Goal: Transaction & Acquisition: Purchase product/service

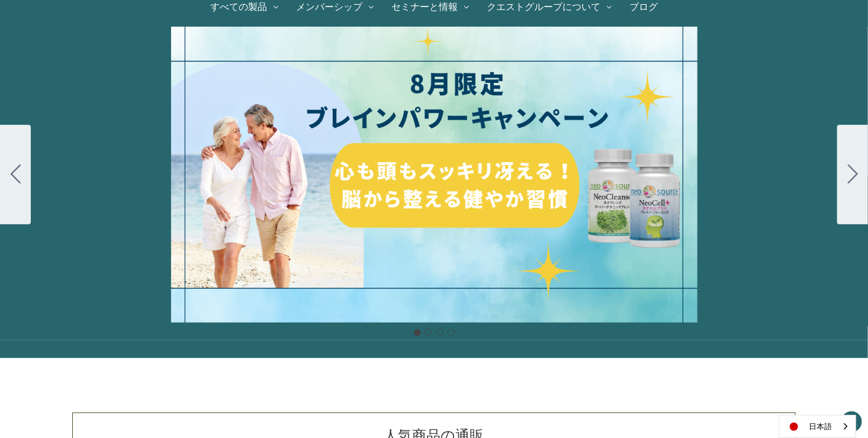
scroll to position [118, 0]
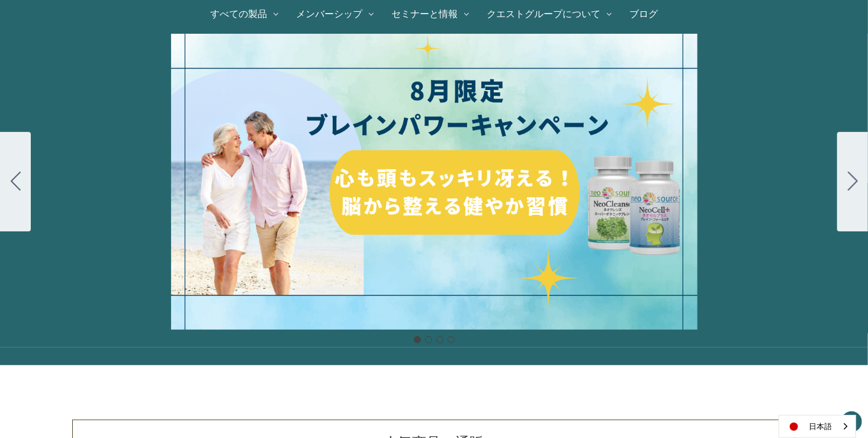
click at [488, 189] on div "細胞プロテクトセット 通常188ドル セール価格160ドル $28 OFF 2025年4月1日～4月30日 12月１日〜23日 販売中" at bounding box center [434, 182] width 868 height 296
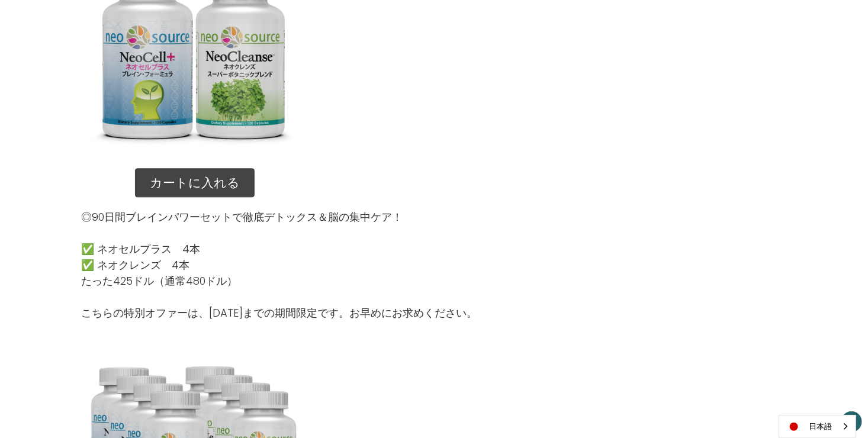
scroll to position [1361, 0]
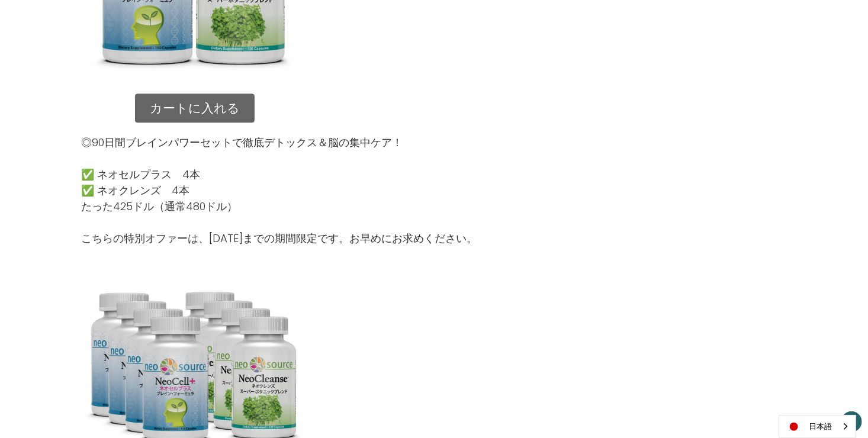
click at [215, 112] on link "カートに入れる" at bounding box center [195, 108] width 120 height 30
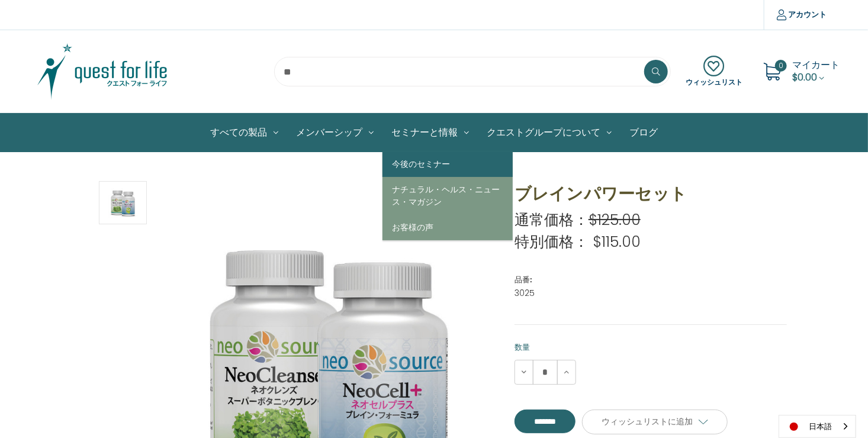
click at [407, 162] on link "今後のセミナー" at bounding box center [447, 163] width 130 height 25
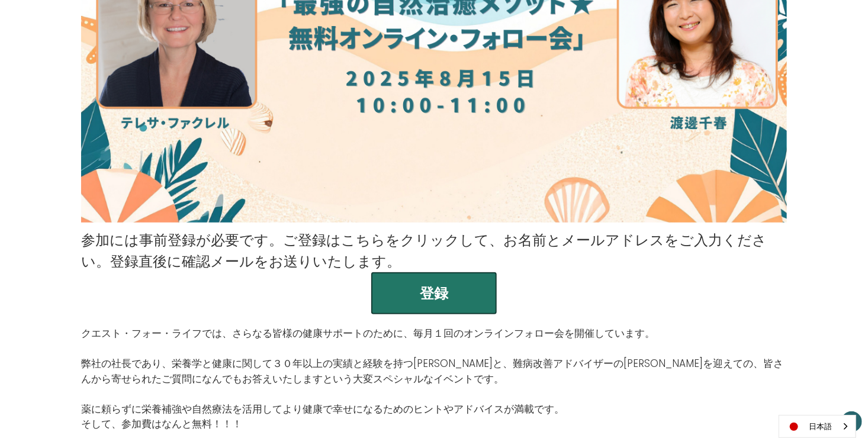
scroll to position [237, 0]
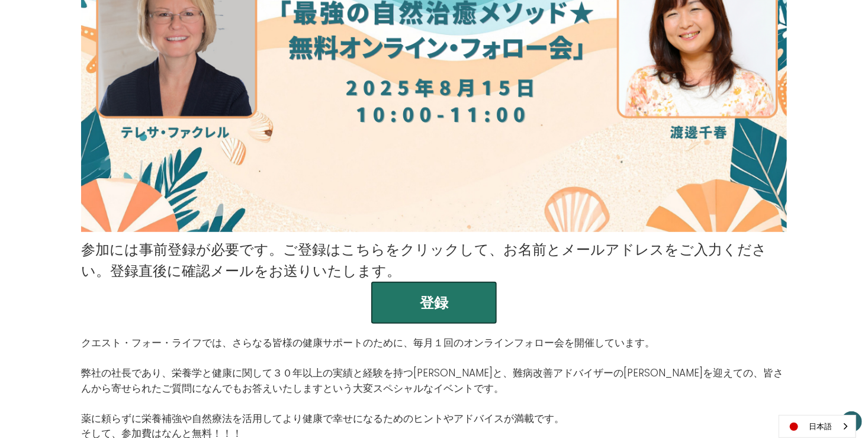
click at [440, 296] on button "登録" at bounding box center [433, 303] width 125 height 42
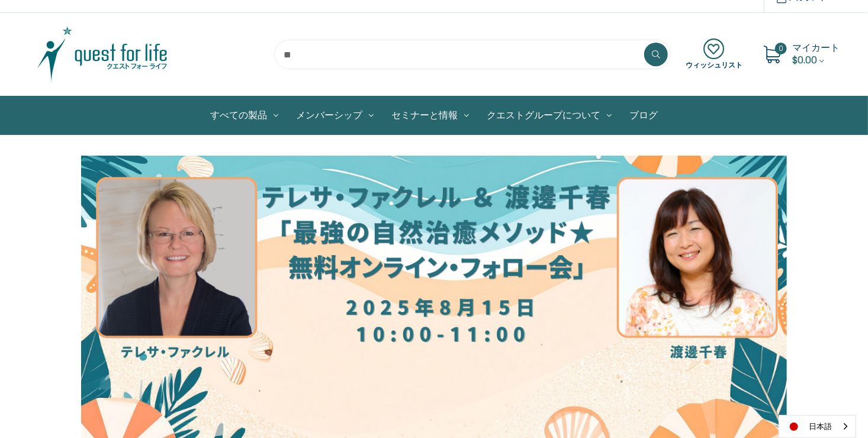
scroll to position [0, 0]
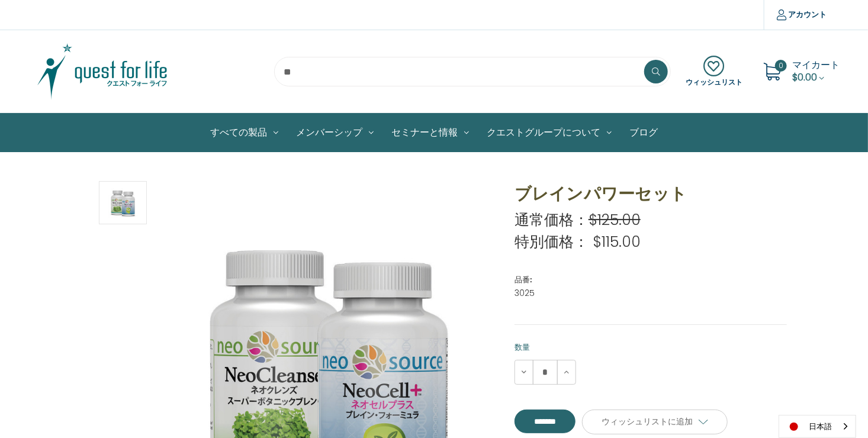
click at [153, 77] on img at bounding box center [102, 71] width 148 height 59
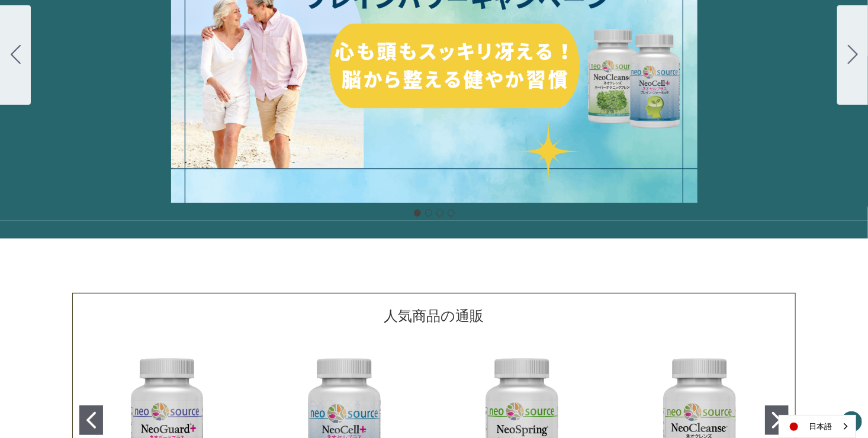
scroll to position [118, 0]
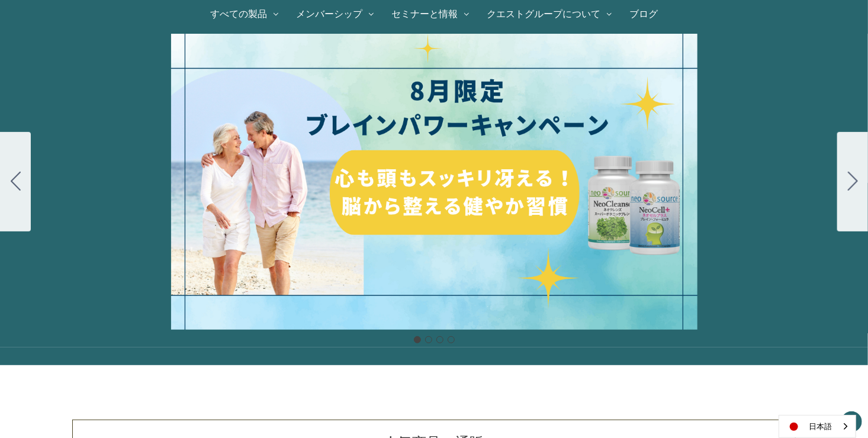
click at [492, 208] on div "細胞プロテクトセット 通常188ドル セール価格160ドル $28 OFF 2025年4月1日～4月30日 12月１日〜23日 販売中" at bounding box center [434, 182] width 868 height 296
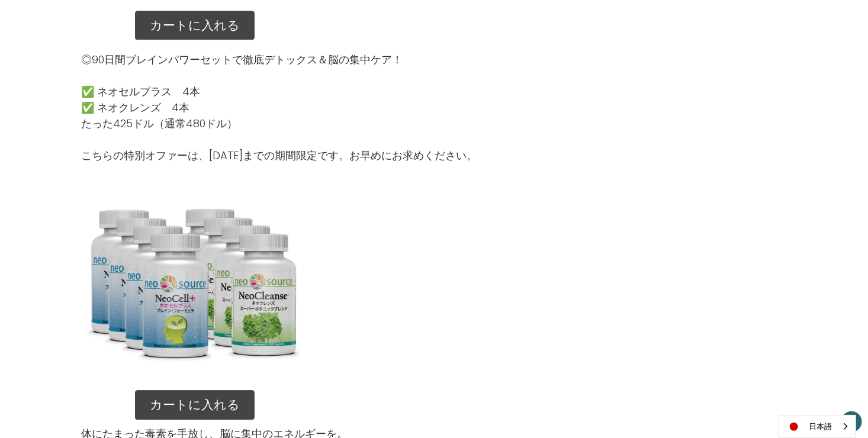
scroll to position [1598, 0]
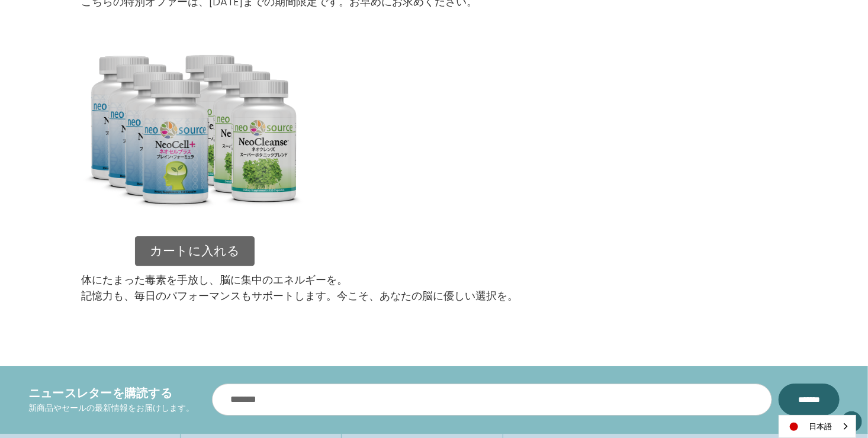
click at [223, 257] on link "カートに入れる" at bounding box center [195, 251] width 120 height 30
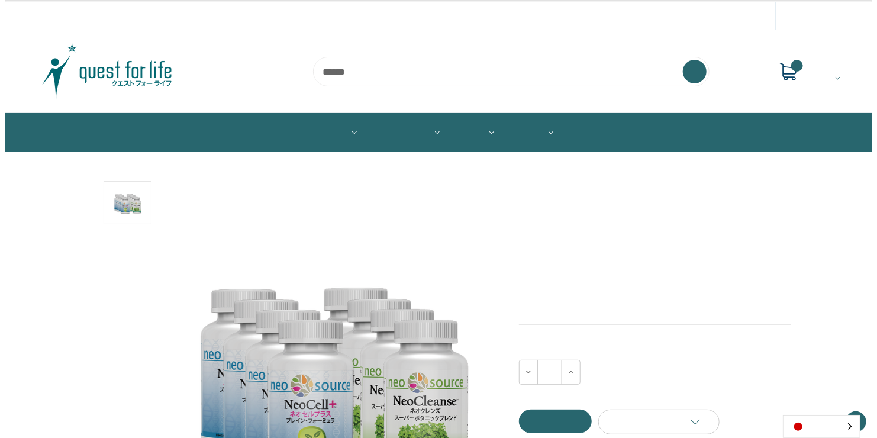
scroll to position [178, 0]
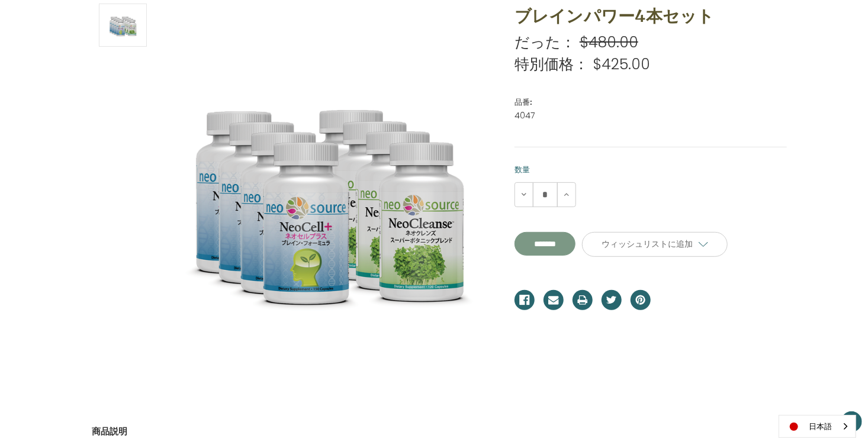
click at [575, 244] on input "**********" at bounding box center [544, 244] width 61 height 24
type input "*******"
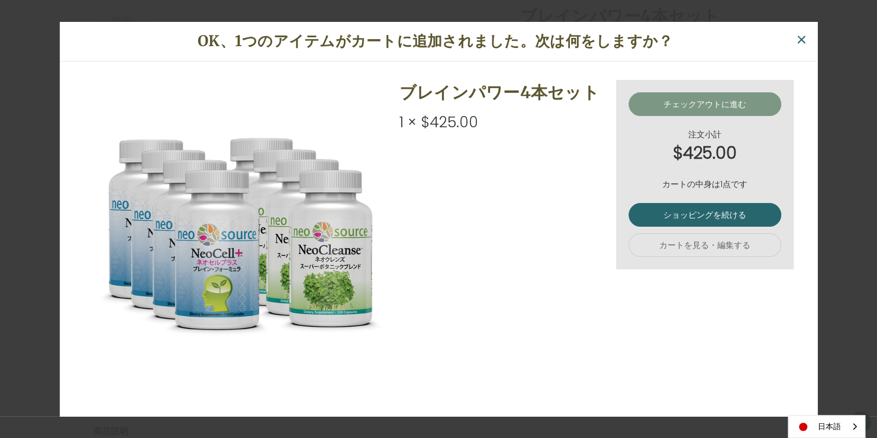
click at [717, 104] on link "チェックアウトに進む" at bounding box center [704, 104] width 153 height 24
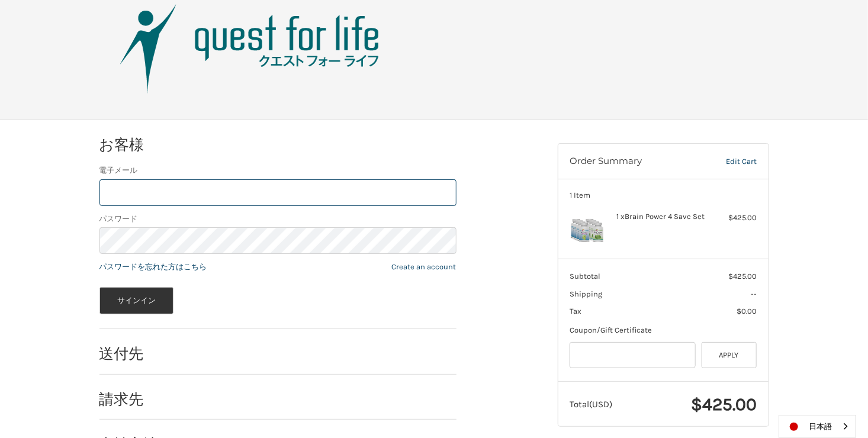
scroll to position [78, 0]
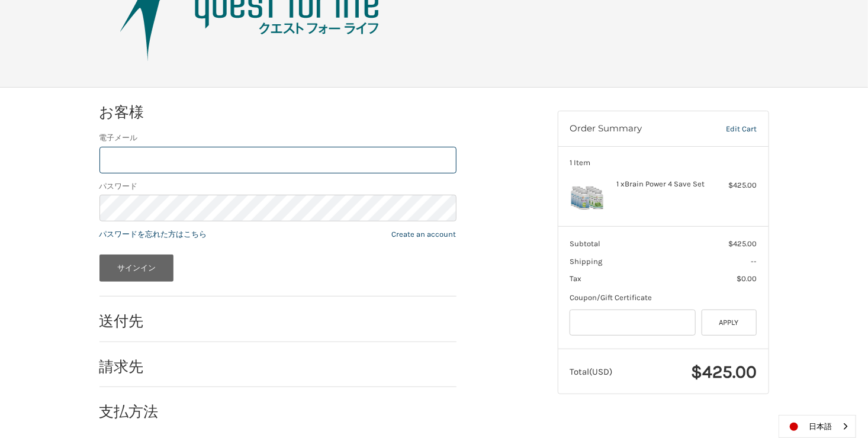
type input "**********"
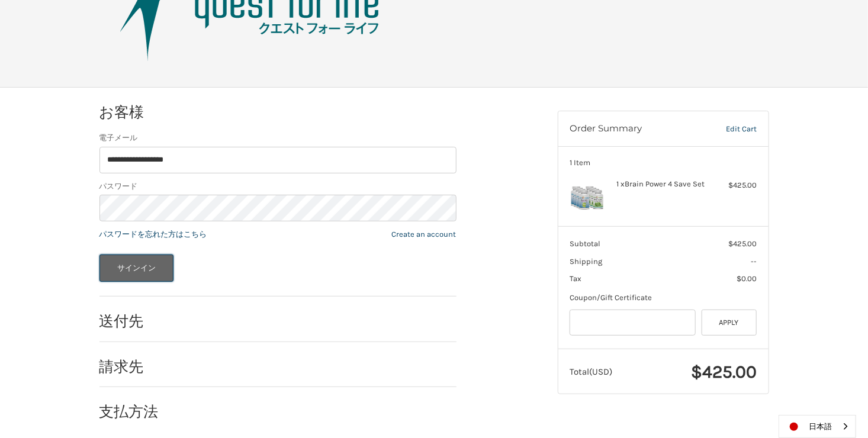
click at [133, 274] on button "サインイン" at bounding box center [136, 267] width 75 height 27
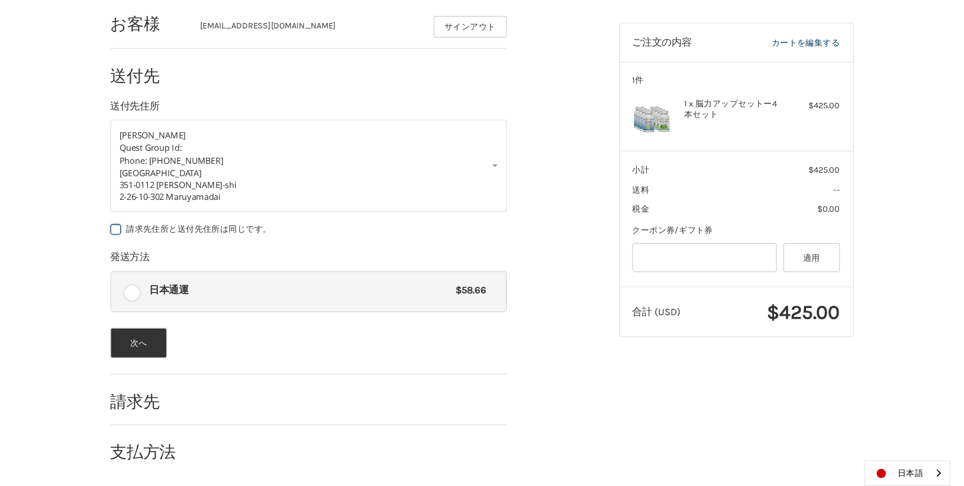
scroll to position [120, 0]
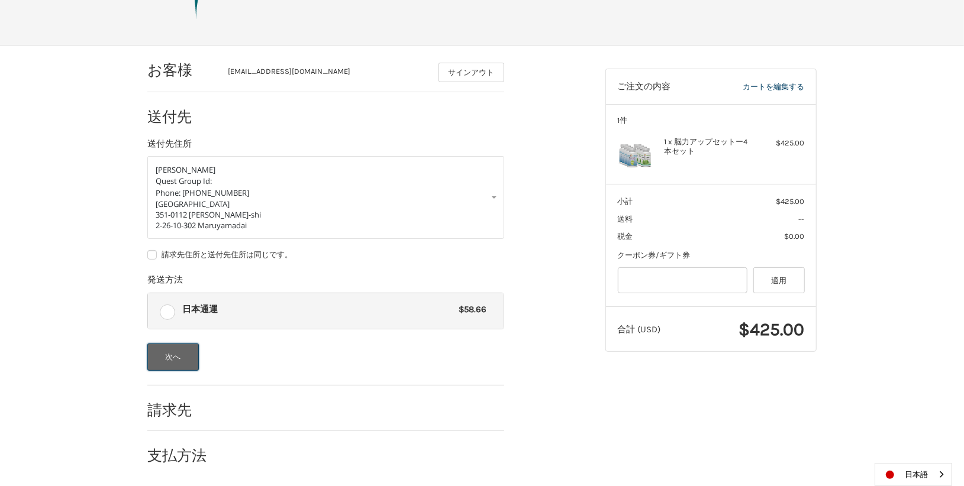
click at [175, 352] on button "次へ" at bounding box center [172, 357] width 51 height 27
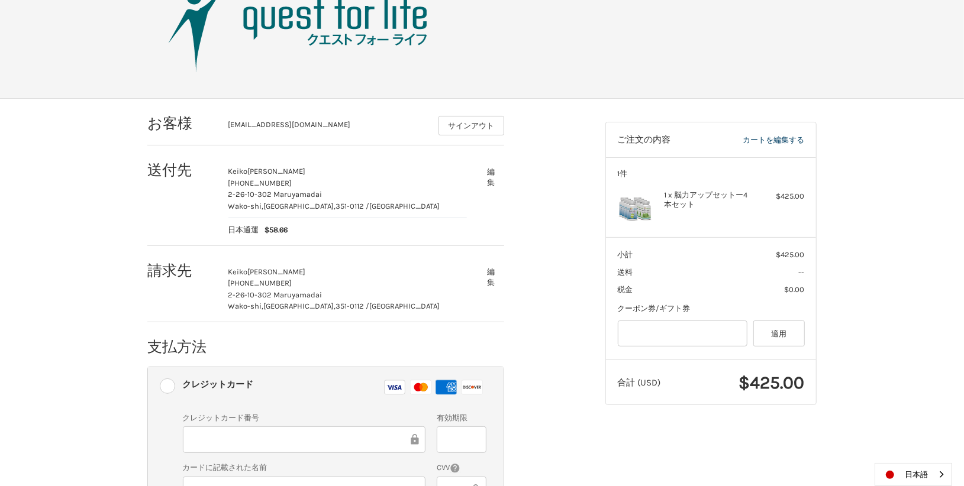
scroll to position [0, 0]
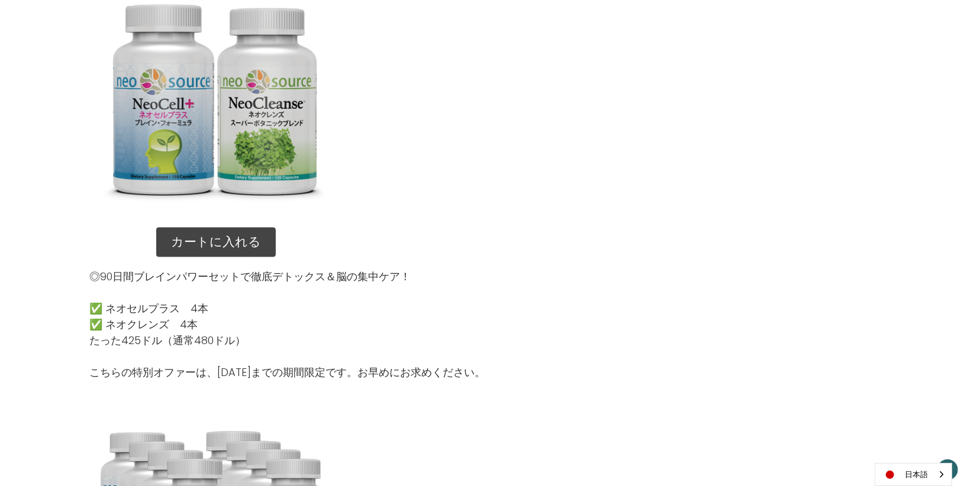
scroll to position [1244, 0]
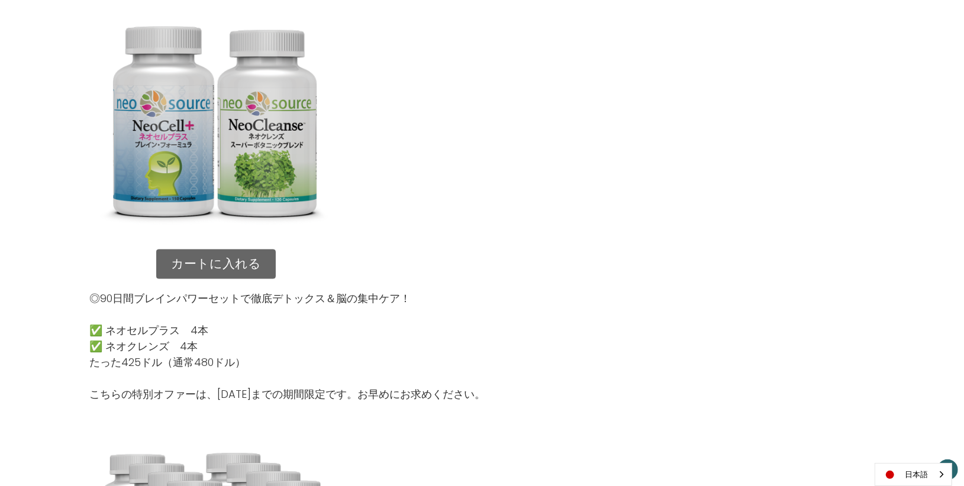
click at [229, 254] on link "カートに入れる" at bounding box center [216, 265] width 120 height 30
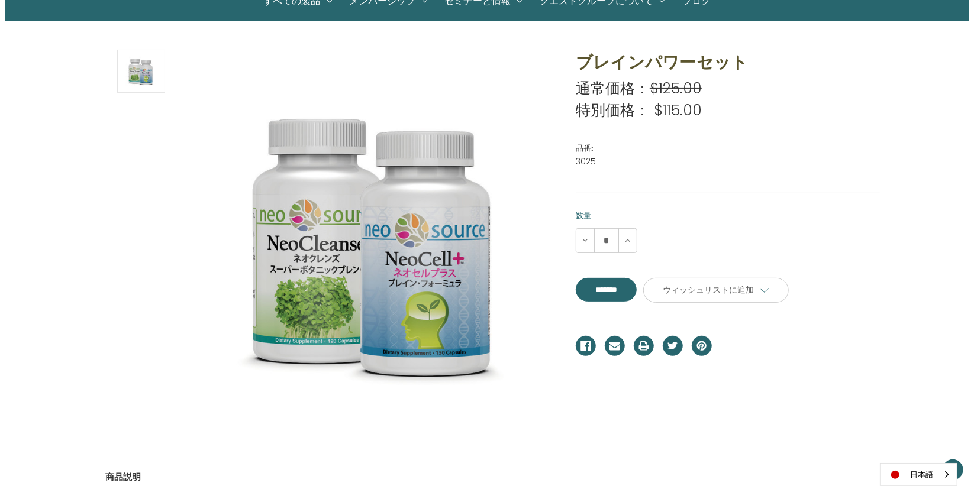
scroll to position [263, 0]
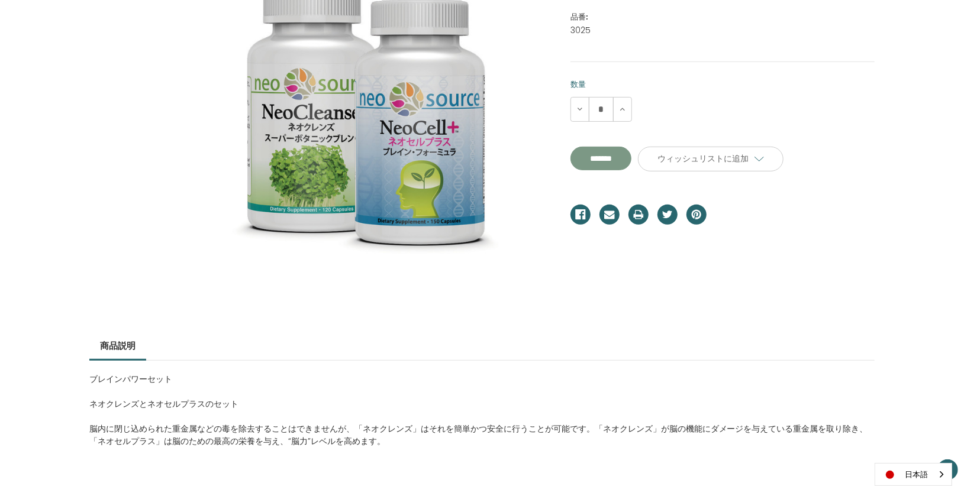
click at [630, 162] on input "*******" at bounding box center [600, 159] width 61 height 24
type input "*******"
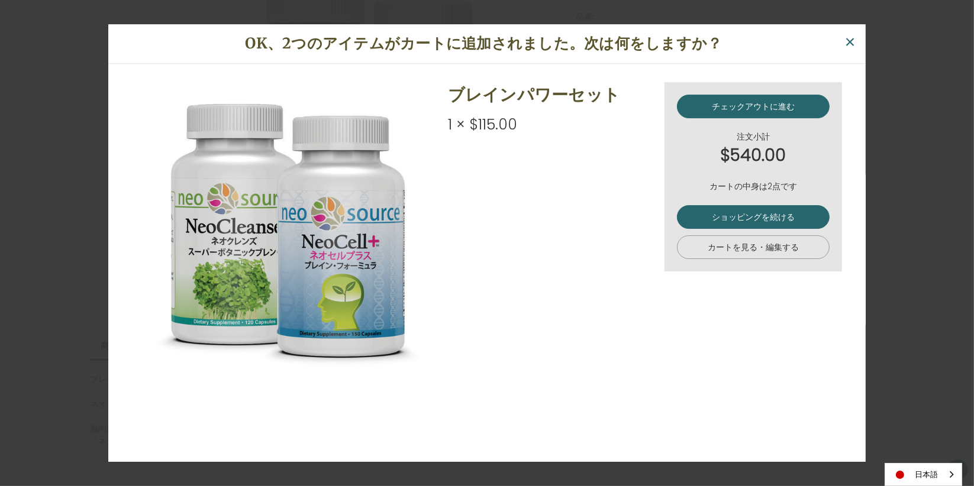
click at [743, 248] on link "カートを見る・編集する" at bounding box center [753, 248] width 153 height 24
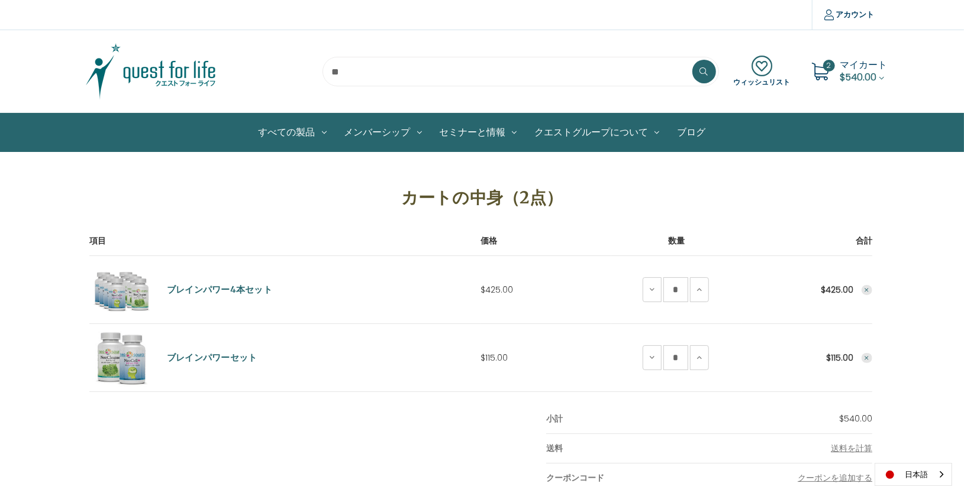
click at [867, 288] on icon "Remove Brain Power 4 Save Set from cart" at bounding box center [866, 290] width 7 height 7
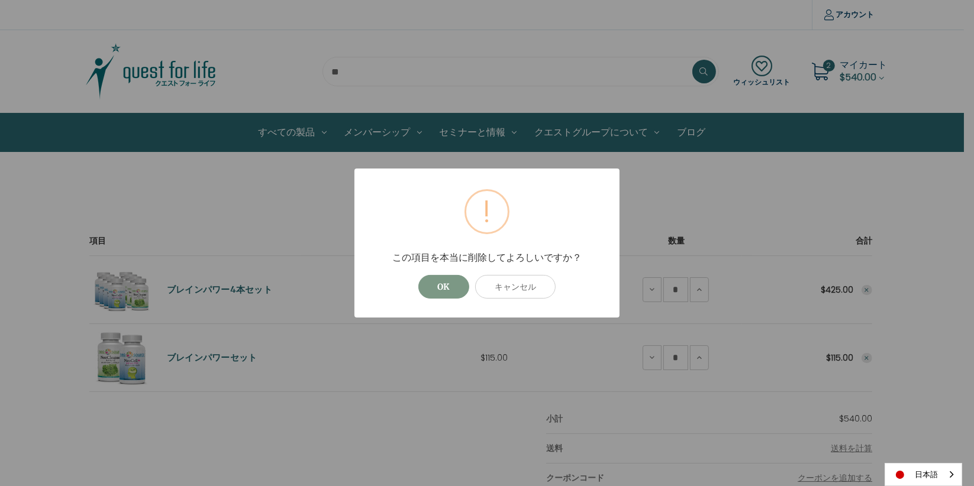
click at [443, 285] on button "OK" at bounding box center [443, 287] width 51 height 24
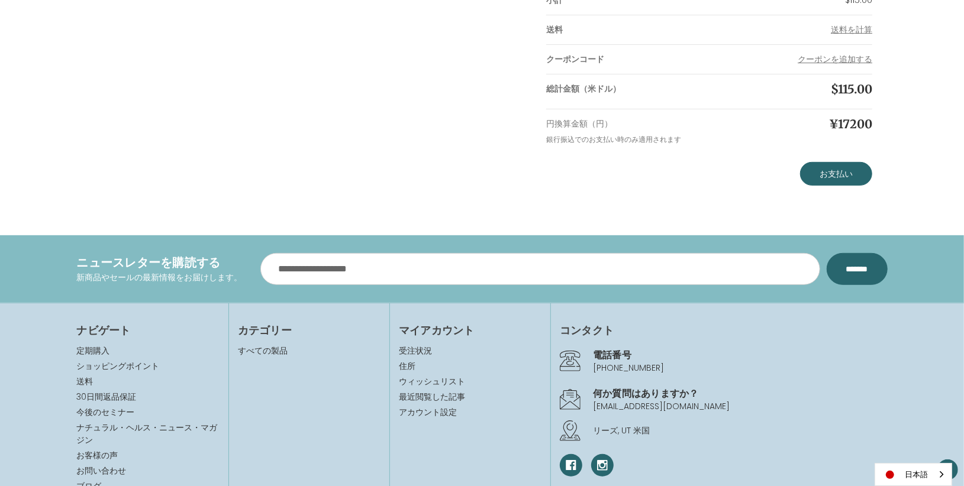
scroll to position [328, 0]
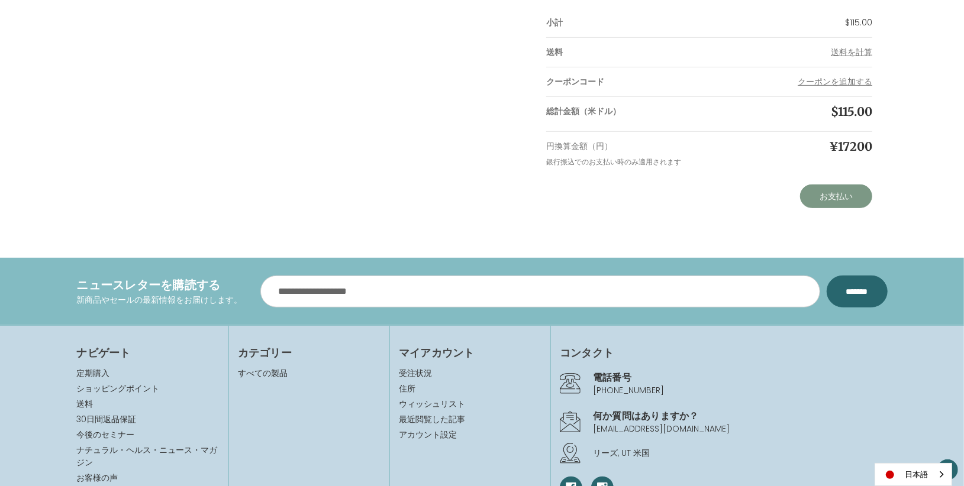
click at [823, 202] on link "お支払い" at bounding box center [836, 197] width 72 height 24
